Goal: Task Accomplishment & Management: Manage account settings

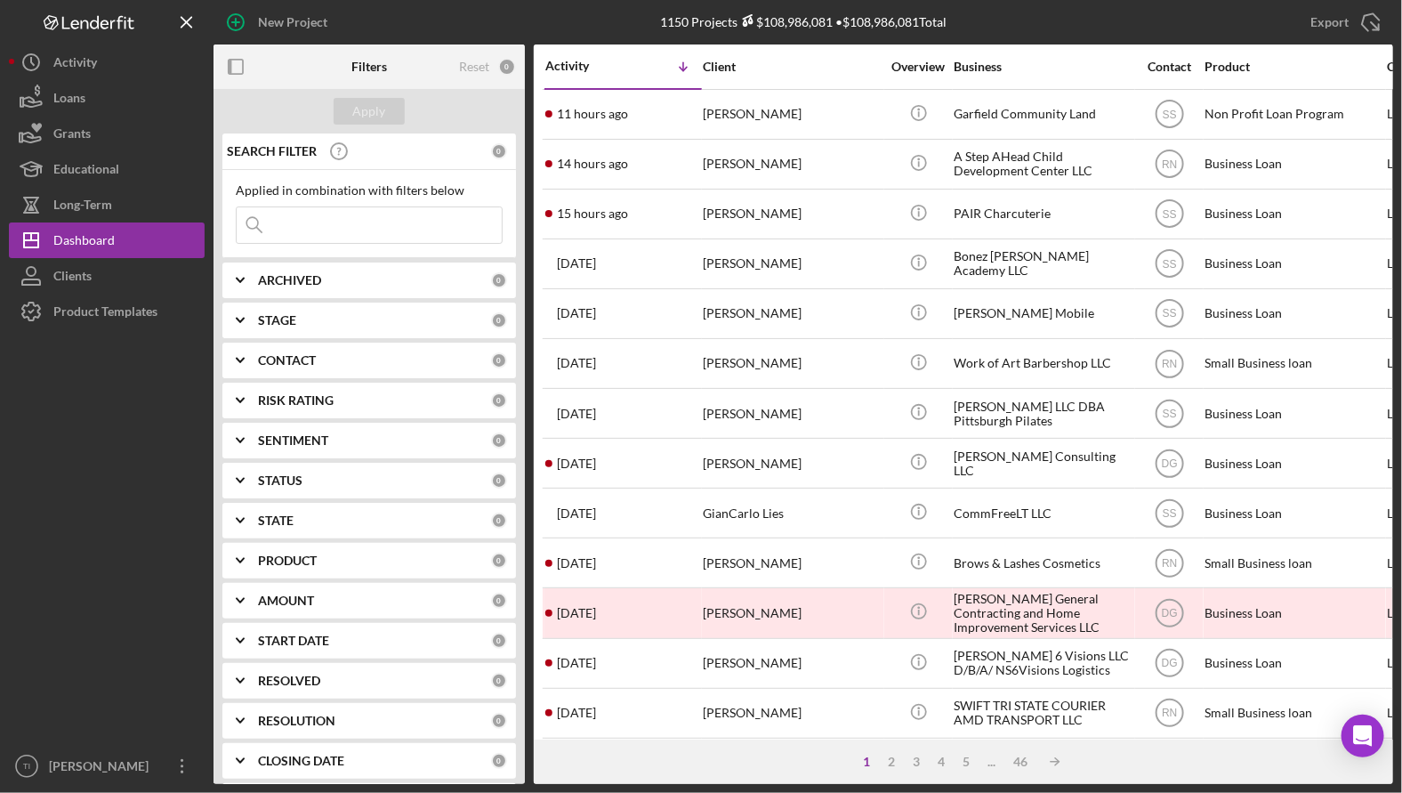
click at [310, 222] on input at bounding box center [369, 225] width 265 height 36
type input "u"
type input "ida's sandwich"
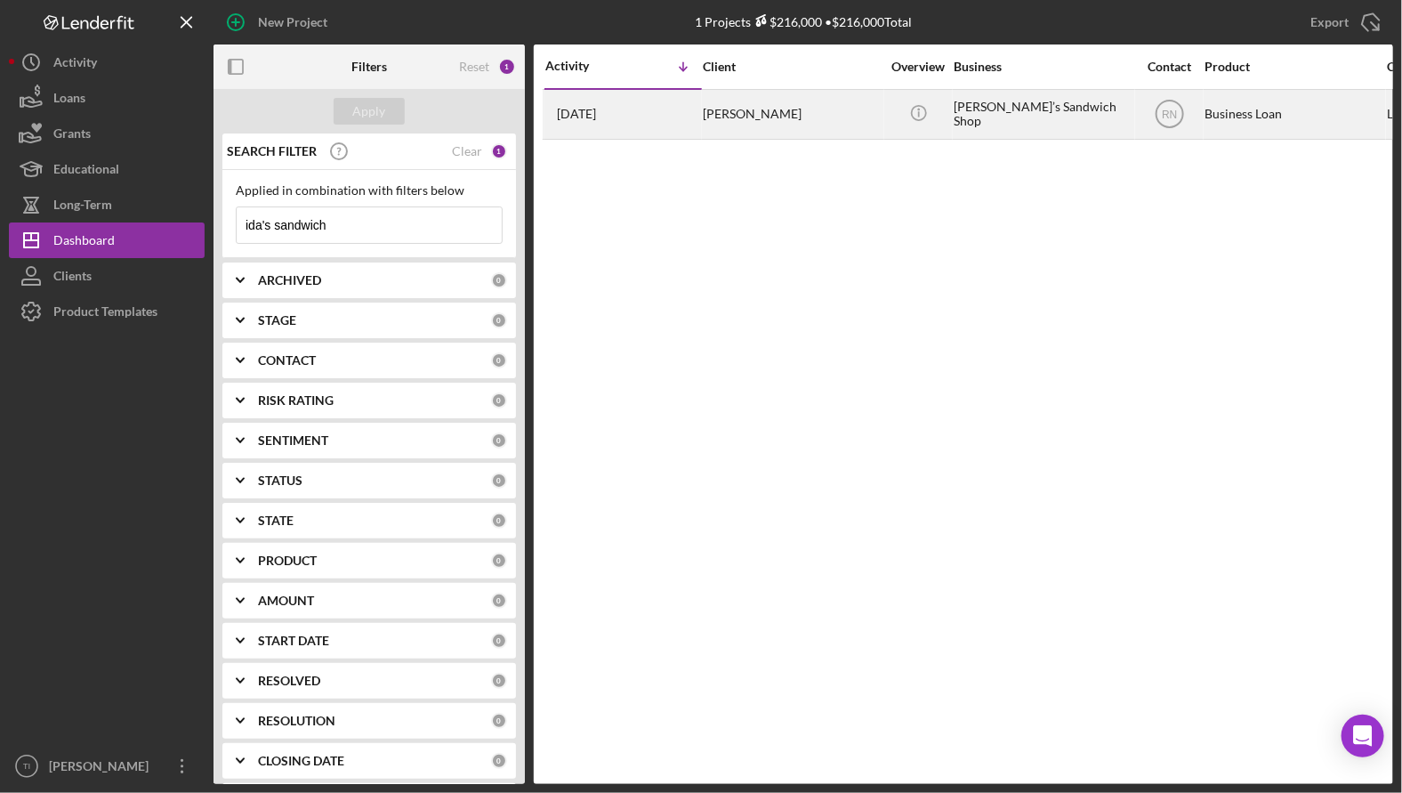
click at [802, 117] on div "[PERSON_NAME]" at bounding box center [792, 114] width 178 height 47
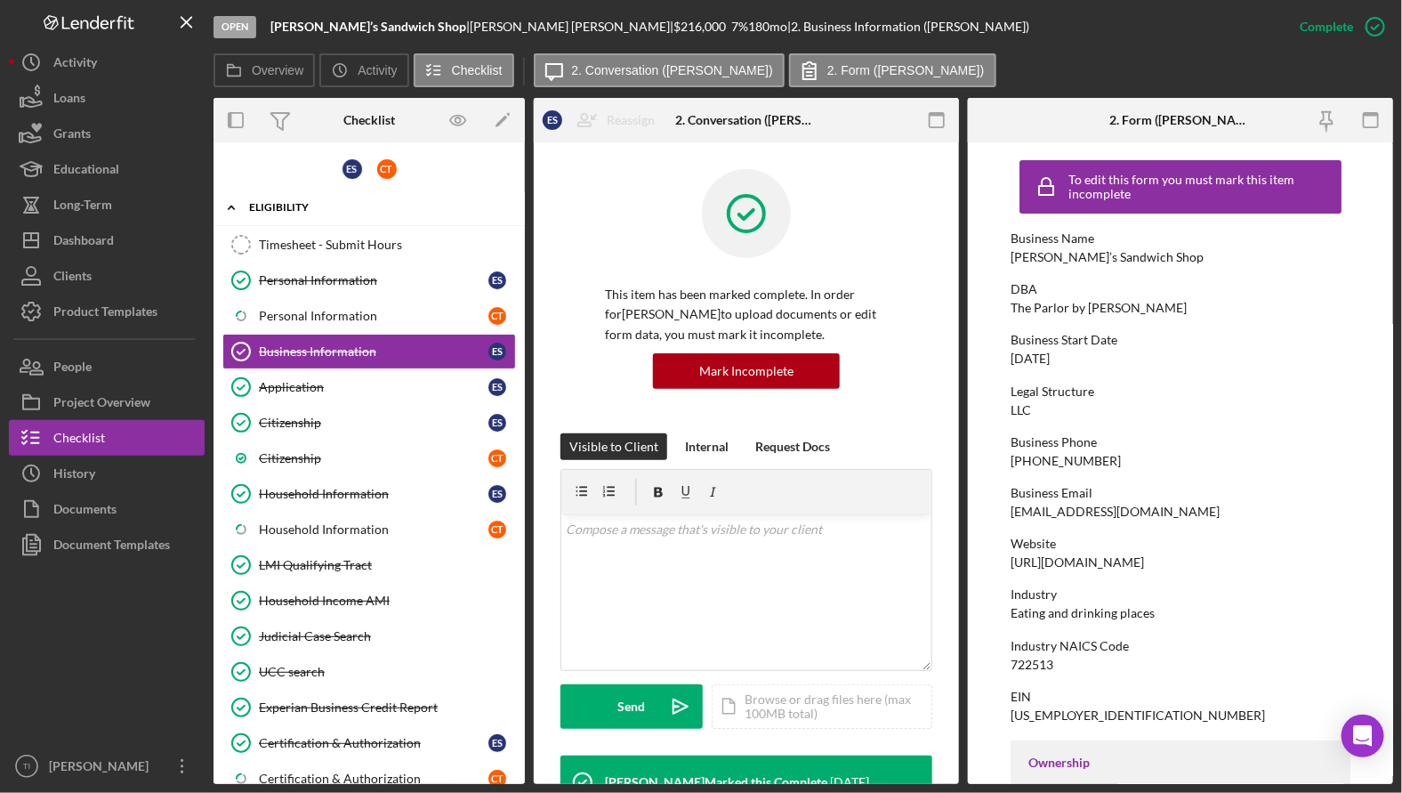
click at [236, 200] on icon "Icon/Expander" at bounding box center [231, 207] width 36 height 36
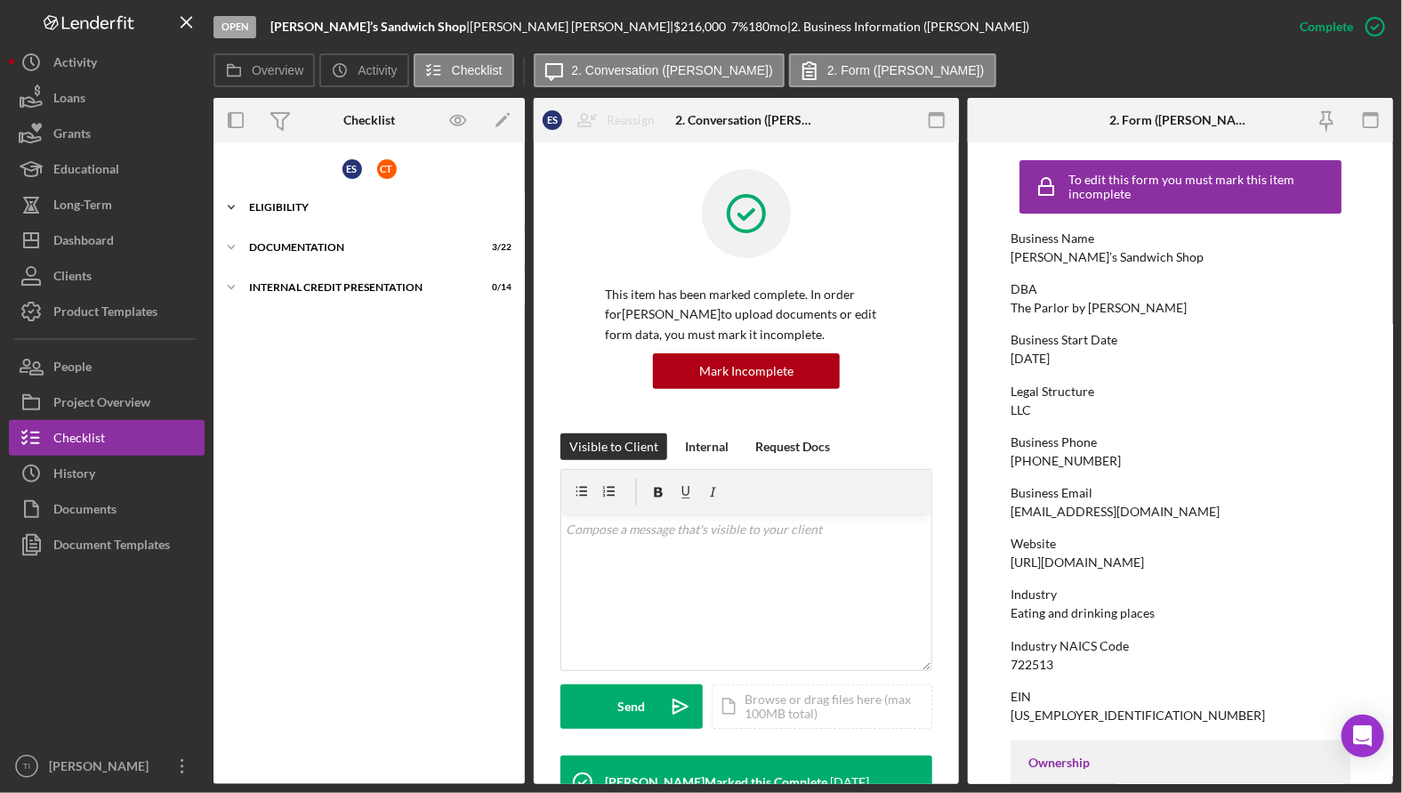
click at [233, 206] on icon "Icon/Expander" at bounding box center [231, 207] width 36 height 36
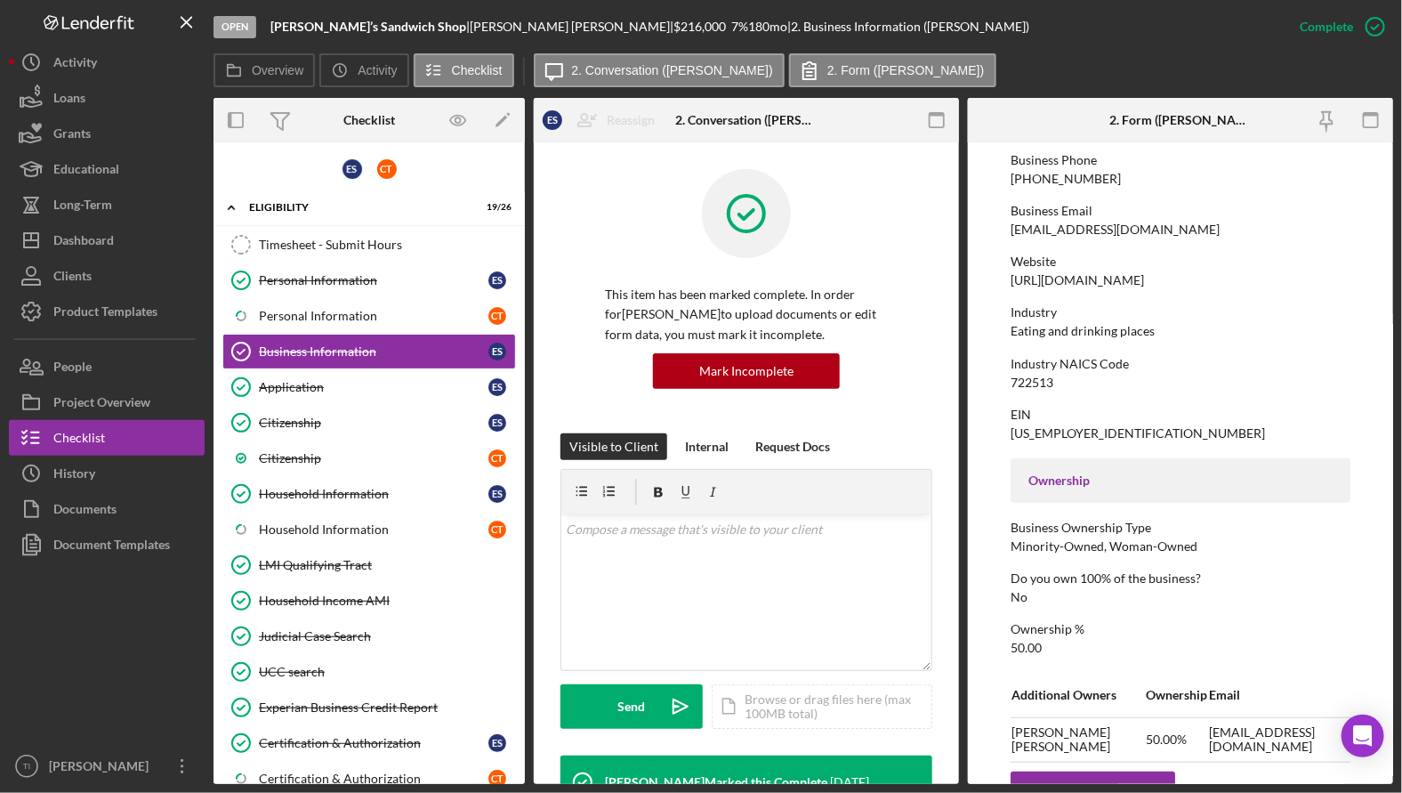
scroll to position [445, 0]
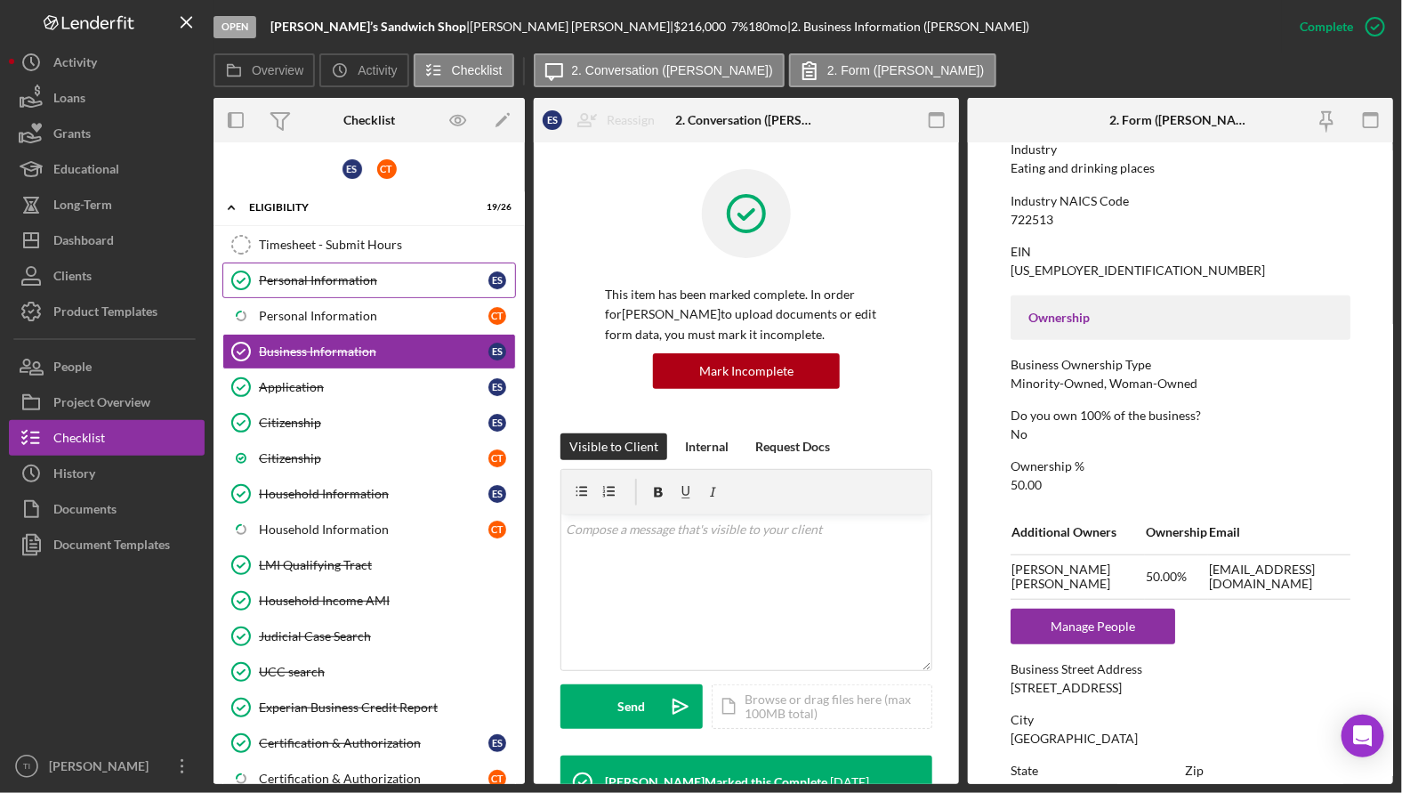
click at [327, 270] on link "Personal Information Personal Information E S" at bounding box center [369, 280] width 294 height 36
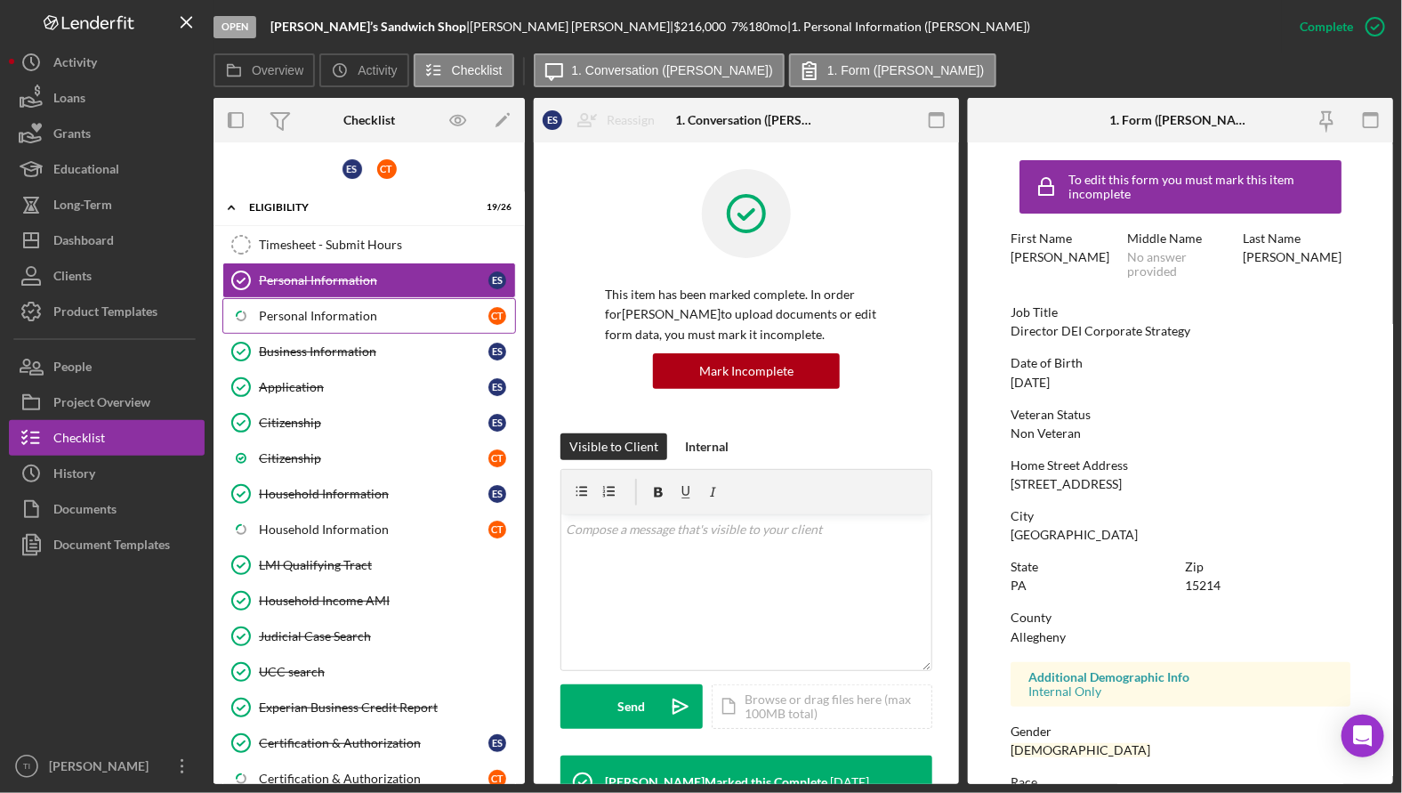
click at [356, 321] on div "Personal Information" at bounding box center [373, 316] width 229 height 14
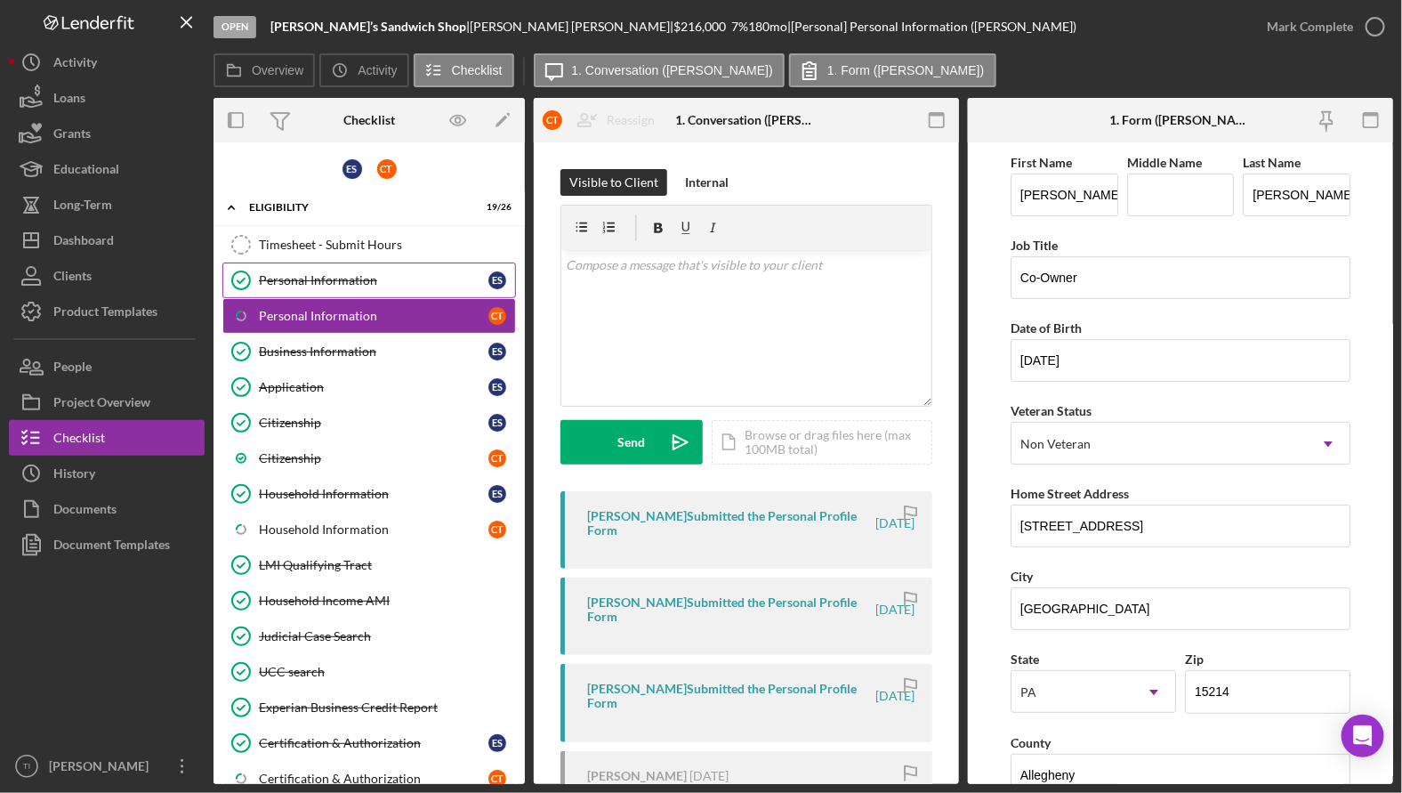
click at [328, 287] on link "Personal Information Personal Information E S" at bounding box center [369, 280] width 294 height 36
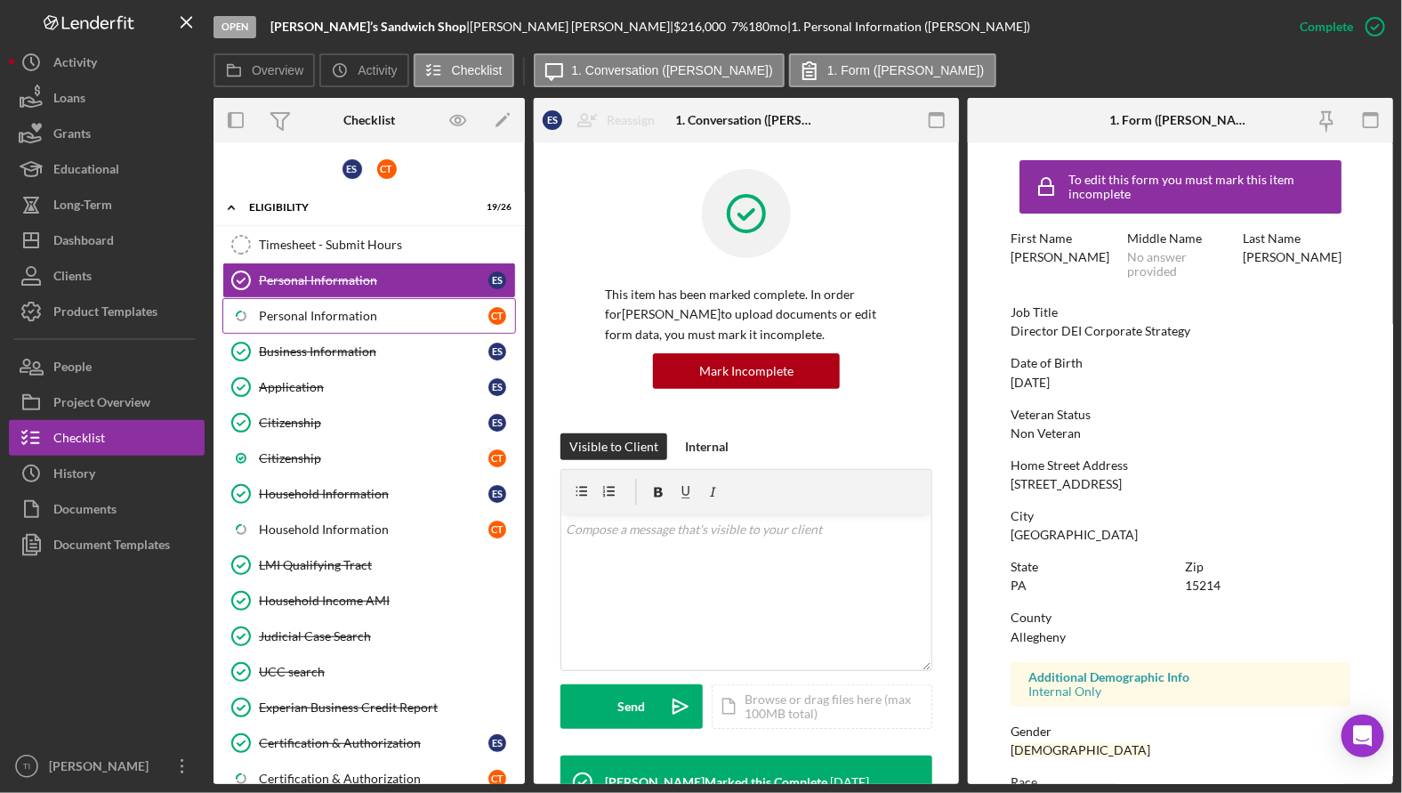
click at [311, 318] on div "Personal Information" at bounding box center [373, 316] width 229 height 14
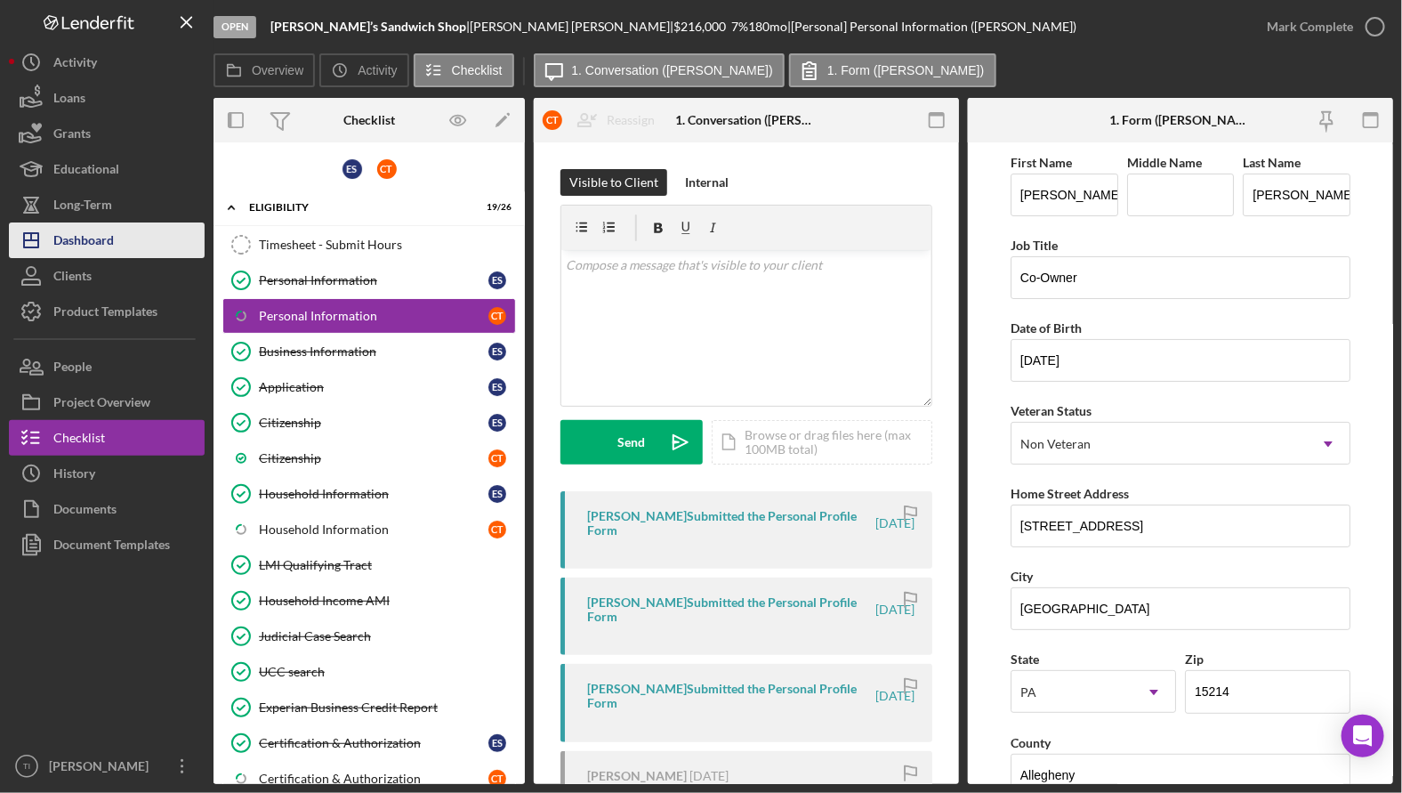
click at [101, 248] on div "Dashboard" at bounding box center [83, 242] width 60 height 40
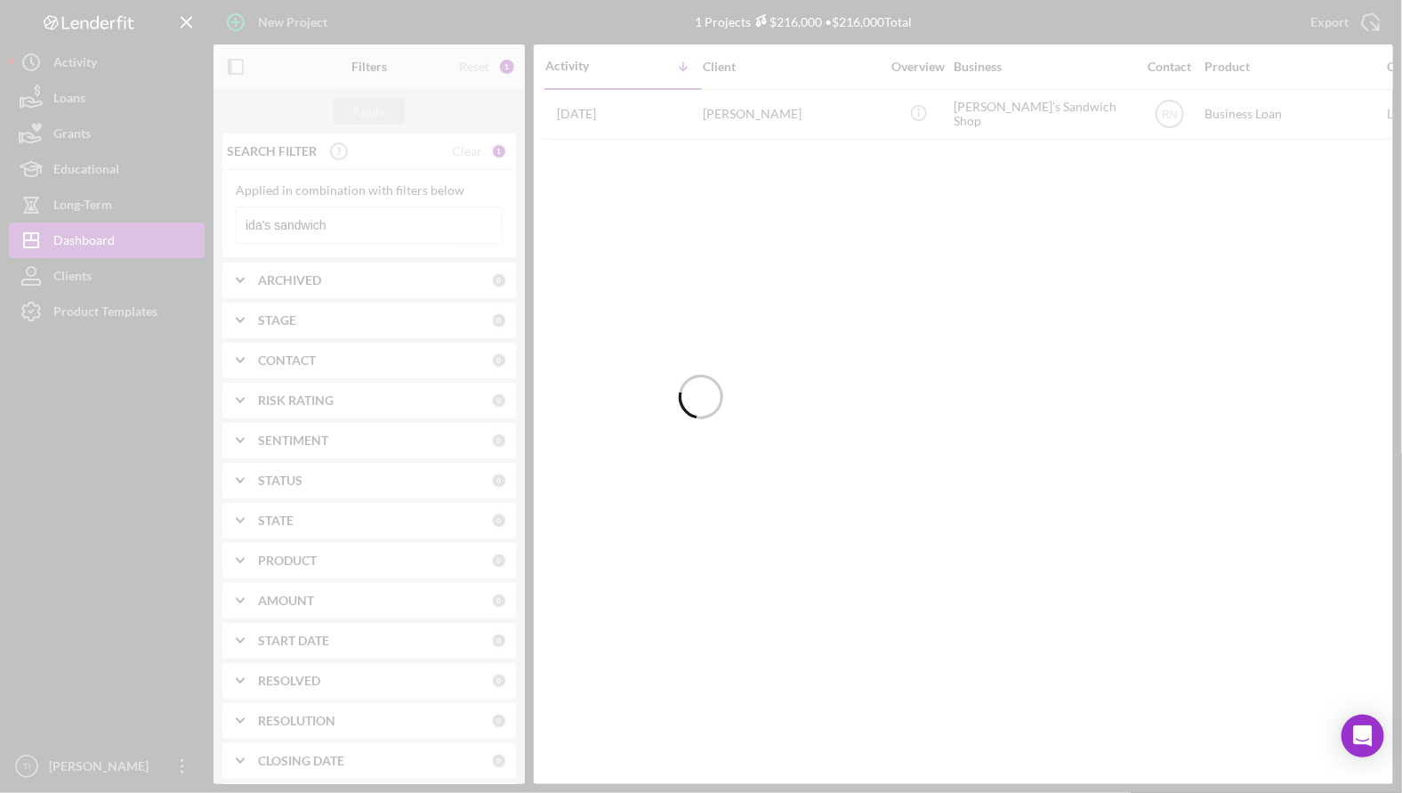
drag, startPoint x: 374, startPoint y: 229, endPoint x: 327, endPoint y: 227, distance: 46.3
click at [327, 227] on div at bounding box center [701, 396] width 1402 height 793
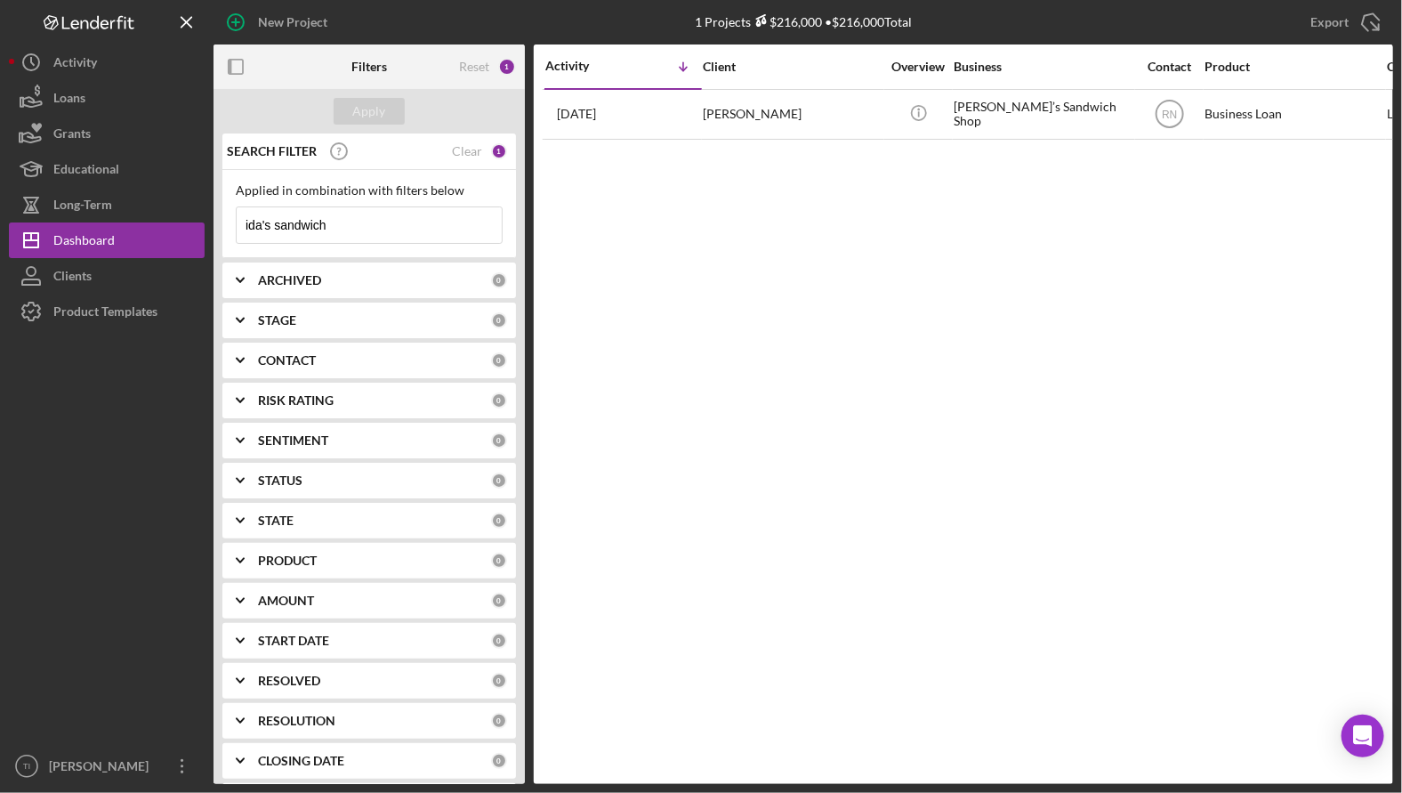
drag, startPoint x: 376, startPoint y: 224, endPoint x: 213, endPoint y: 226, distance: 163.7
click at [213, 226] on div "New Project 1 Projects $216,000 • $216,000 Total ida's sandwich Export Icon/Exp…" at bounding box center [701, 392] width 1384 height 784
